Goal: Navigation & Orientation: Understand site structure

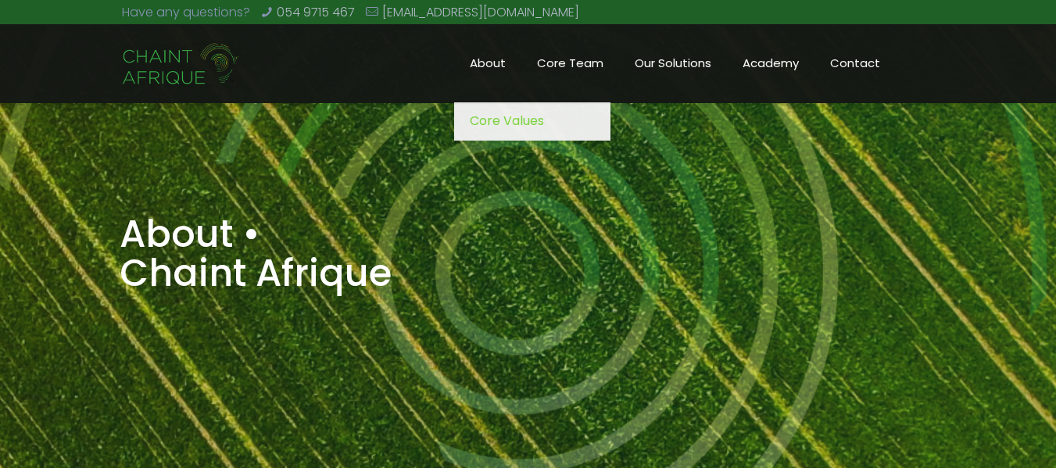
click at [481, 58] on span "About" at bounding box center [487, 63] width 67 height 23
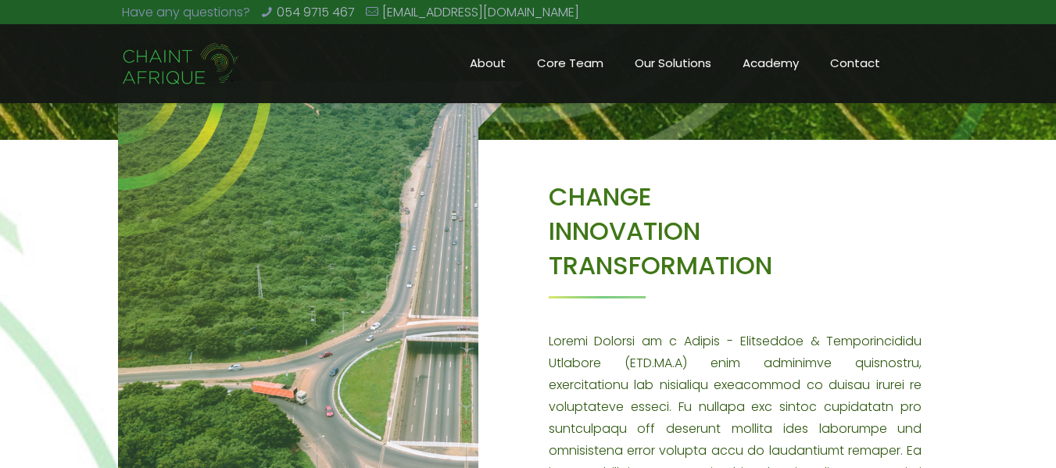
scroll to position [416, 0]
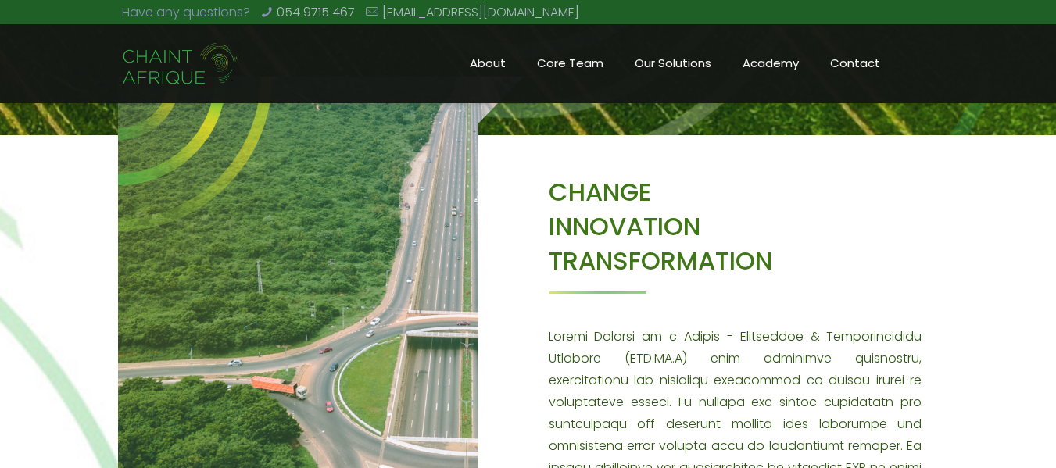
click at [411, 285] on img at bounding box center [321, 329] width 406 height 504
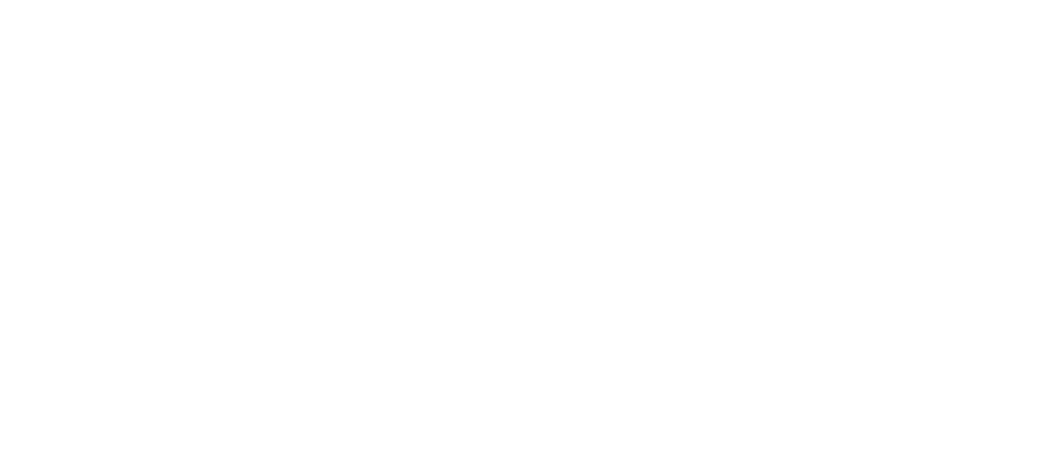
scroll to position [416, 0]
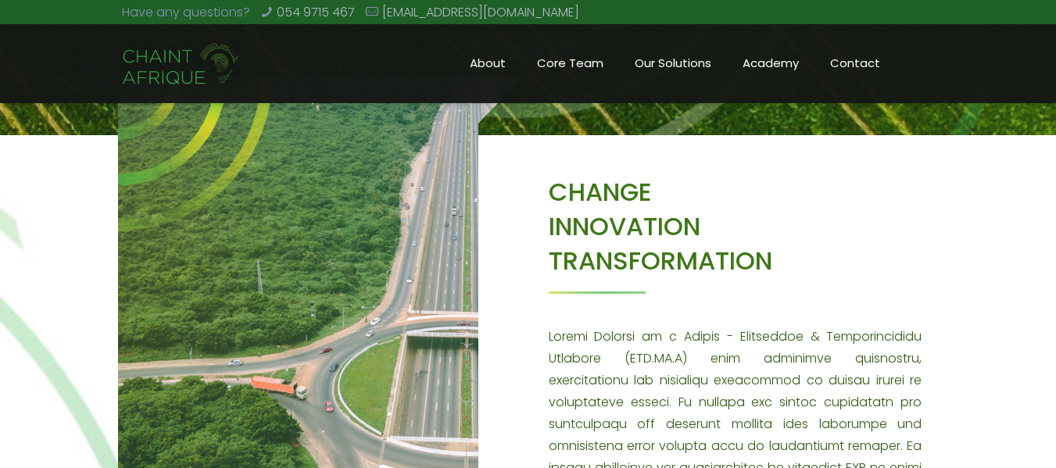
click at [583, 67] on span "Core Team" at bounding box center [571, 63] width 98 height 23
